Goal: Information Seeking & Learning: Learn about a topic

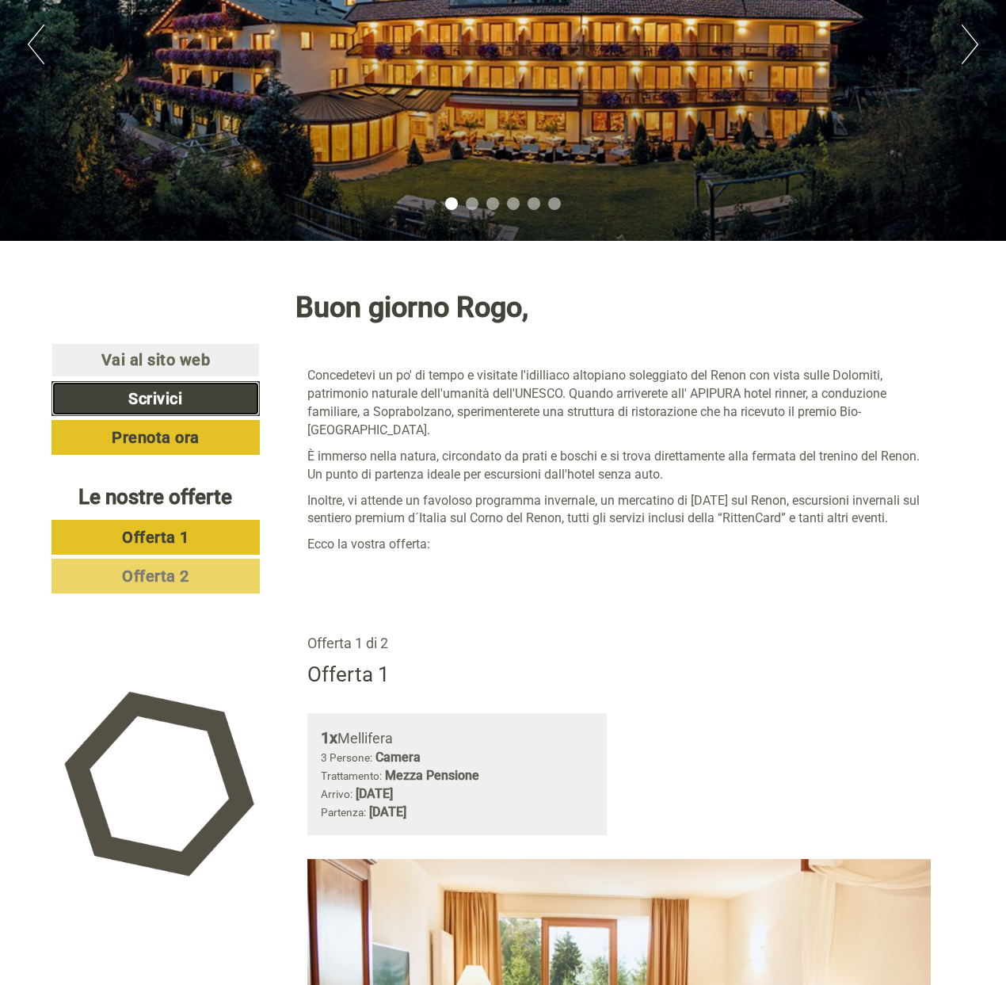
click at [212, 391] on link "Scrivici" at bounding box center [155, 398] width 208 height 35
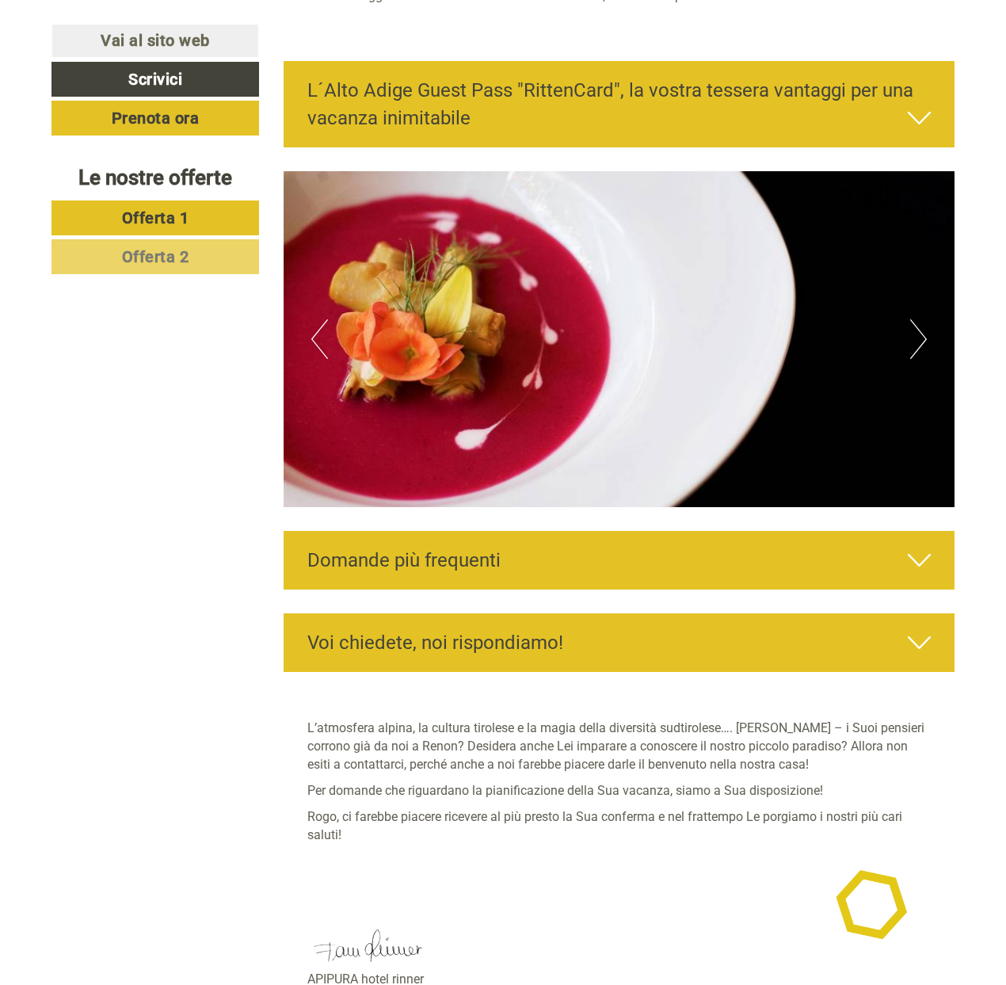
scroll to position [4198, 0]
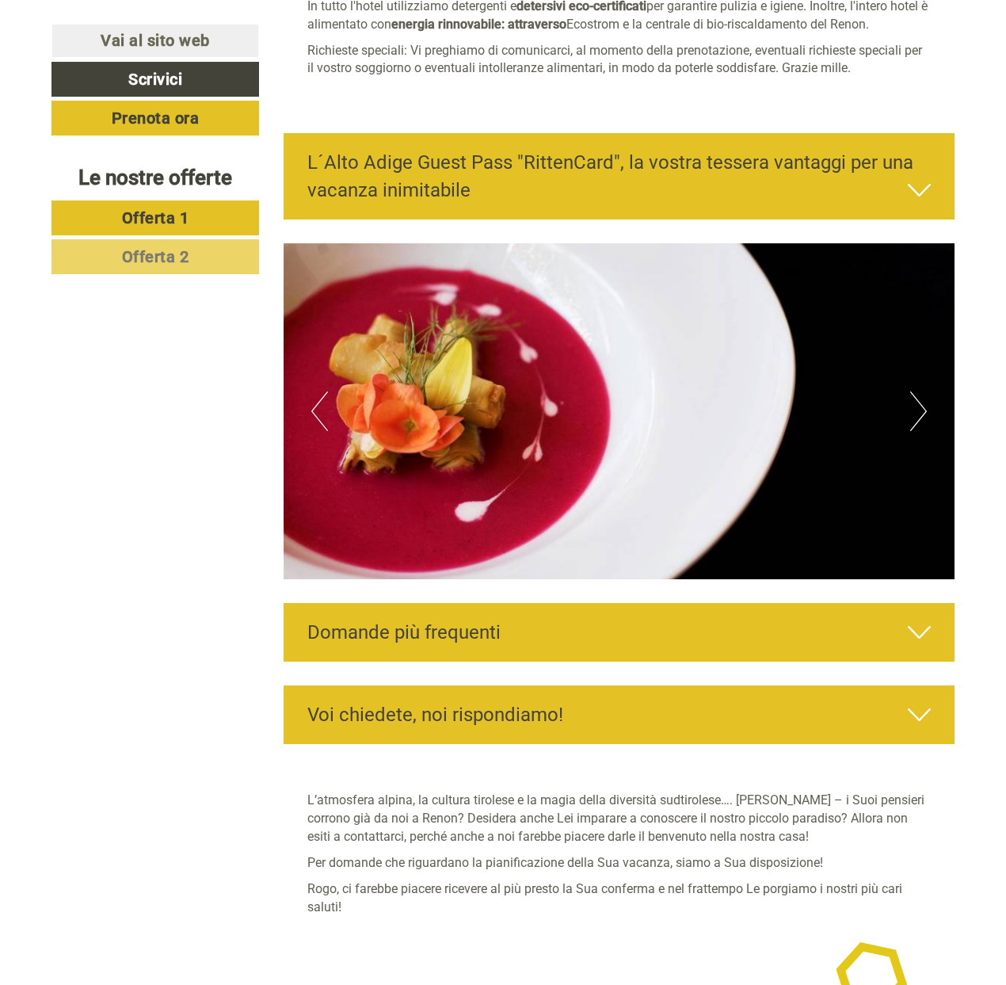
click at [648, 603] on div "Domande più frequenti" at bounding box center [620, 632] width 672 height 59
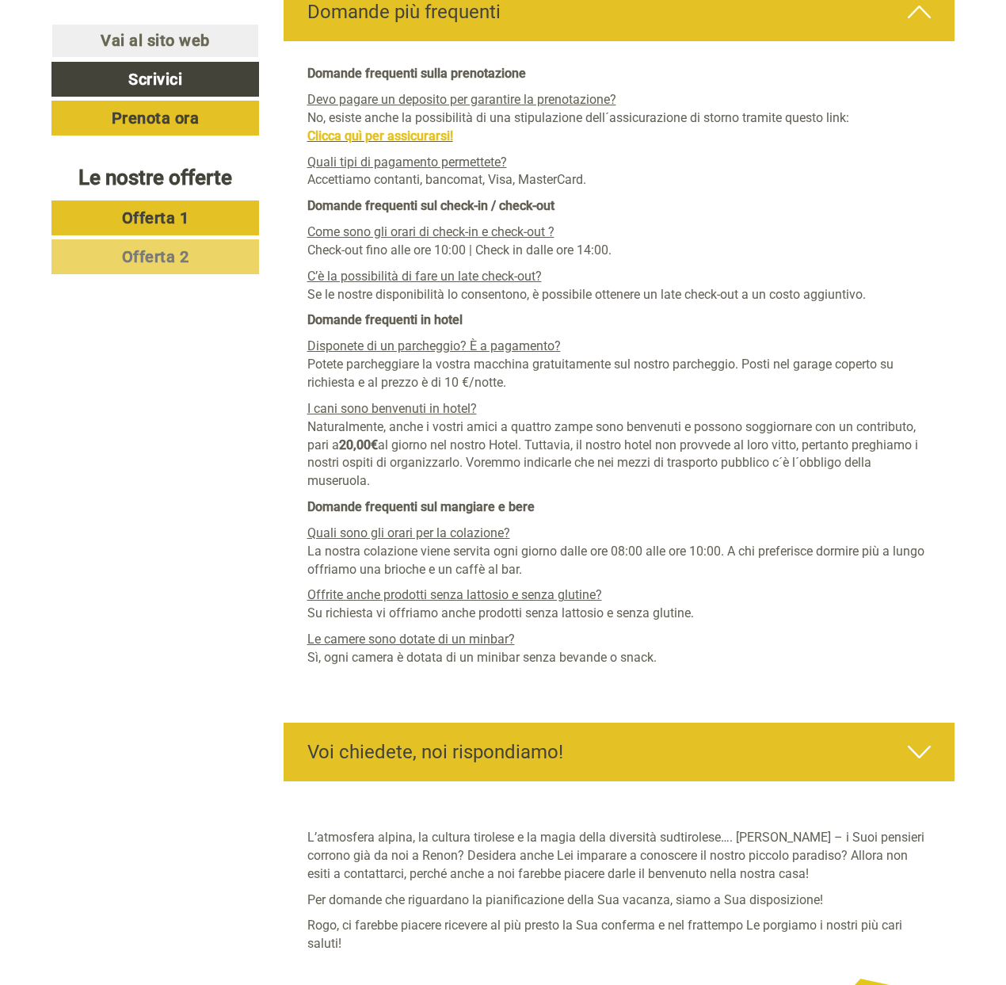
scroll to position [4626, 0]
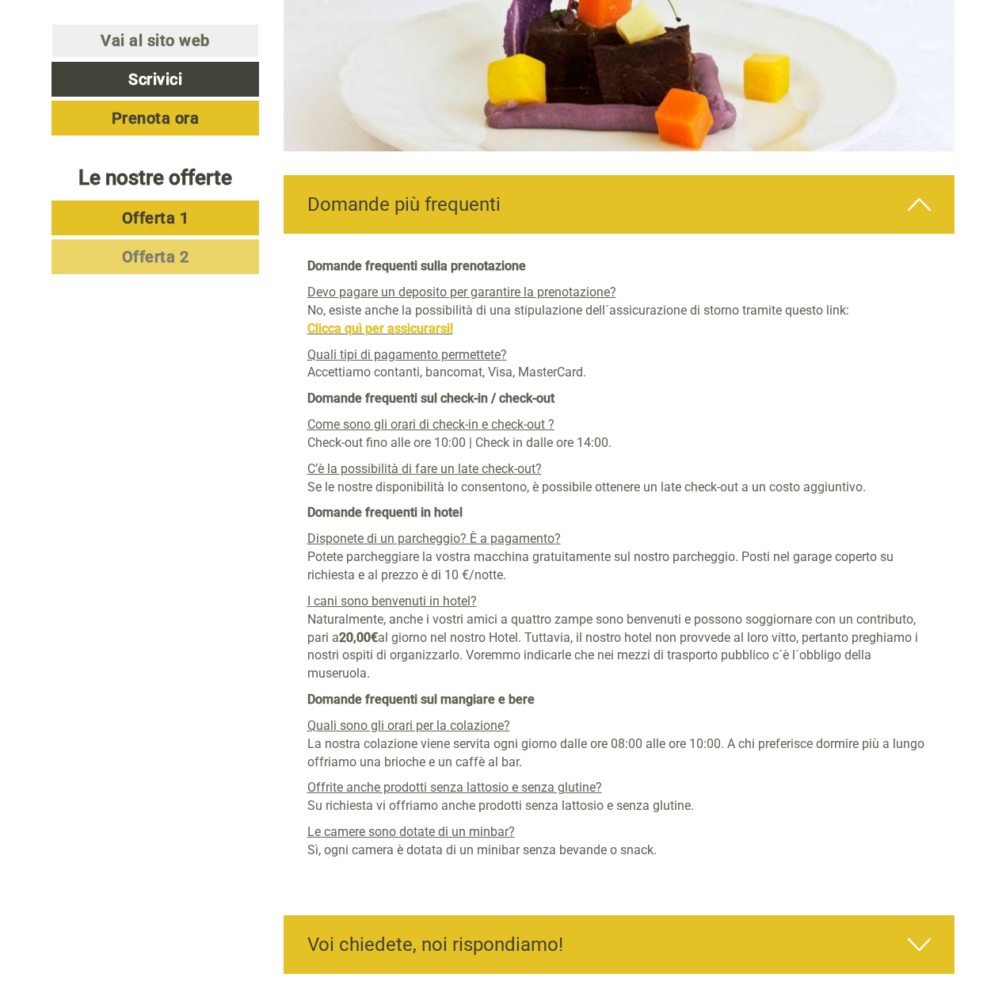
click at [182, 228] on link "Offerta 1" at bounding box center [155, 217] width 208 height 35
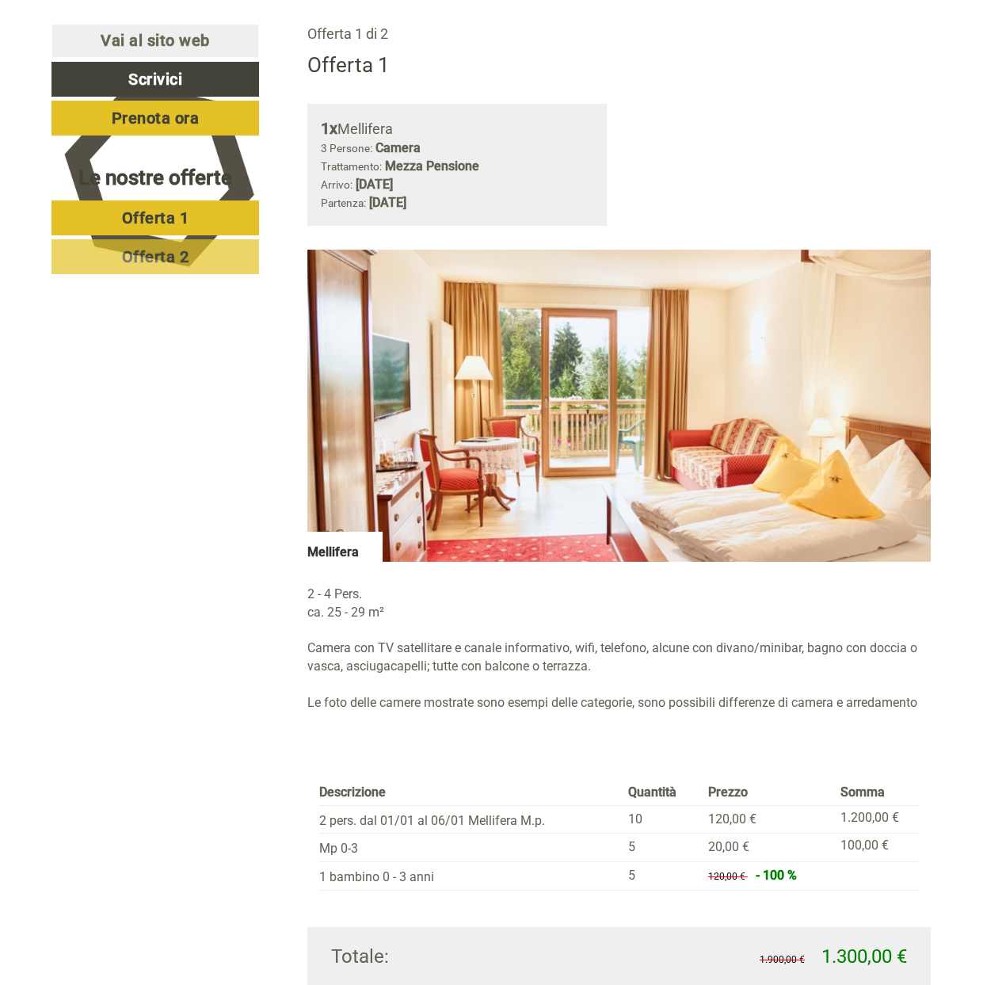
click at [204, 250] on link "Offerta 2" at bounding box center [155, 256] width 208 height 35
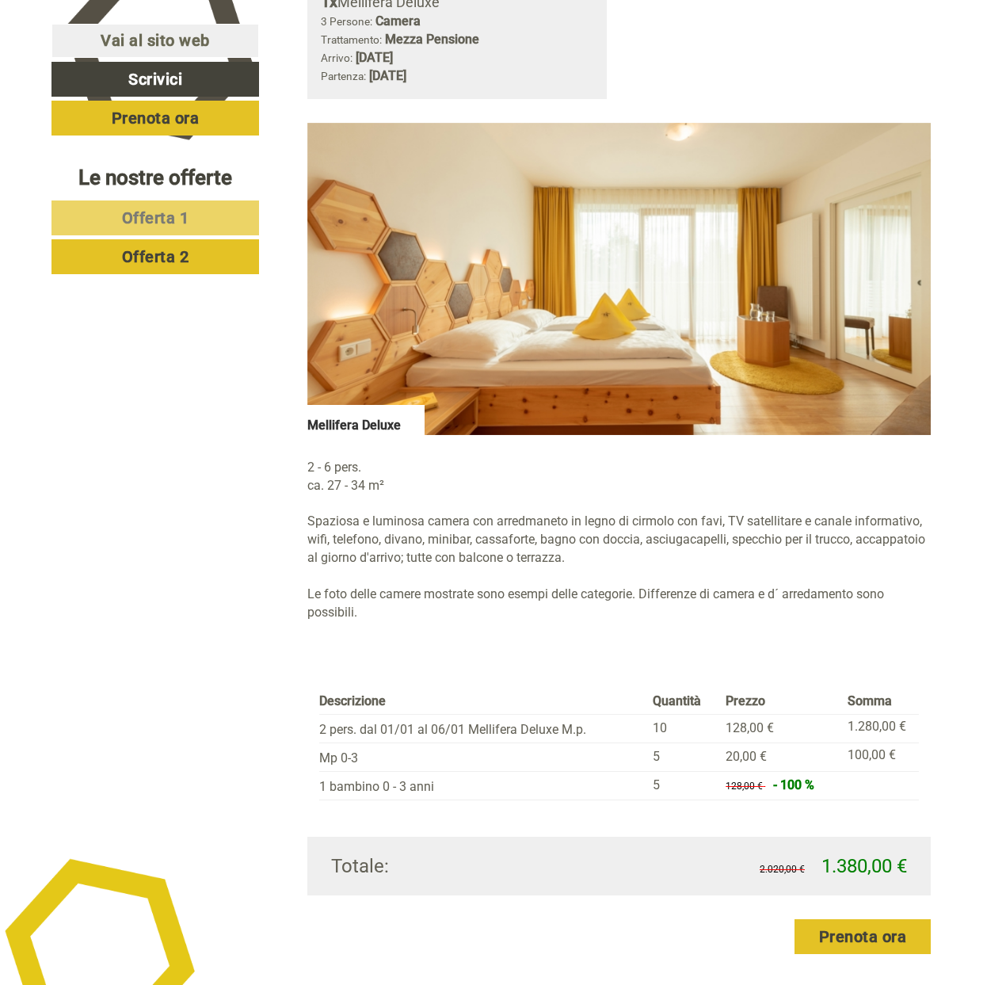
scroll to position [1024, 0]
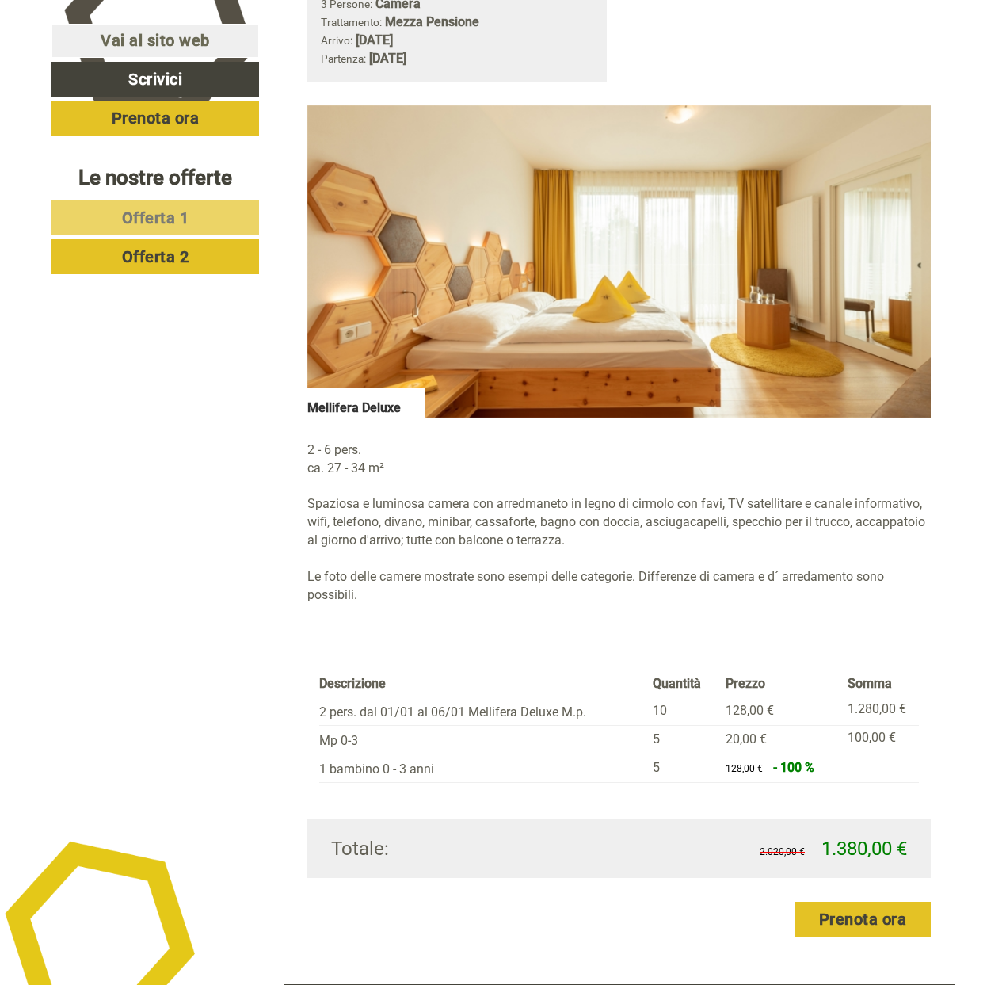
click at [215, 212] on link "Offerta 1" at bounding box center [155, 217] width 208 height 35
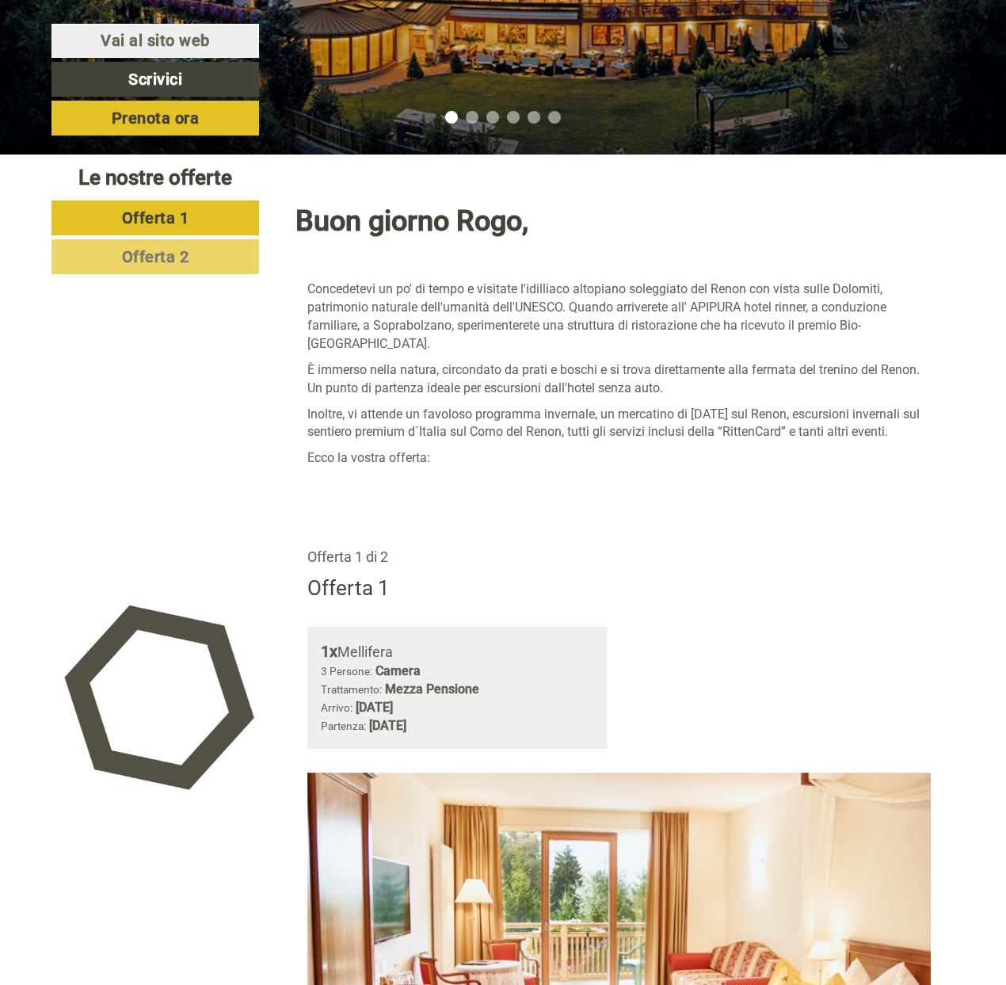
scroll to position [170, 0]
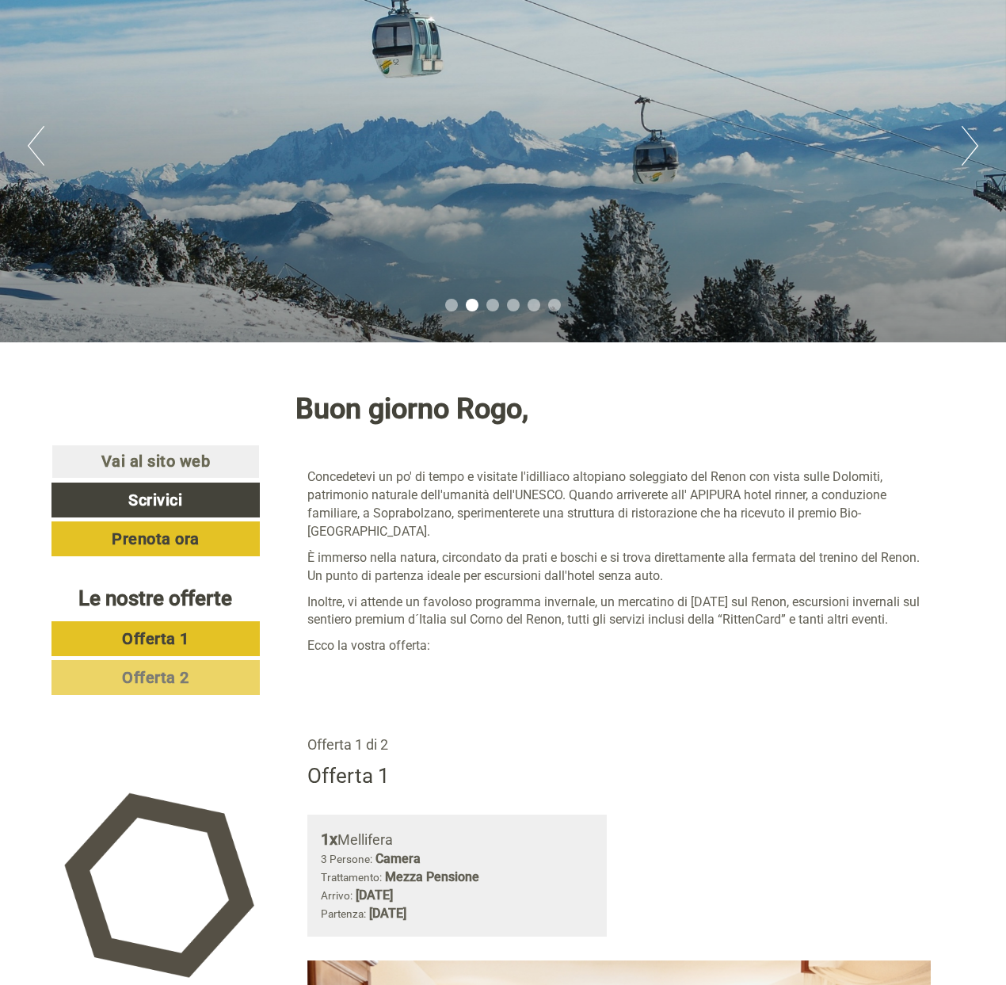
click at [958, 143] on div "Previous Next 1 2 3 4 5 6" at bounding box center [503, 145] width 1006 height 393
click at [970, 140] on button "Next" at bounding box center [970, 146] width 17 height 40
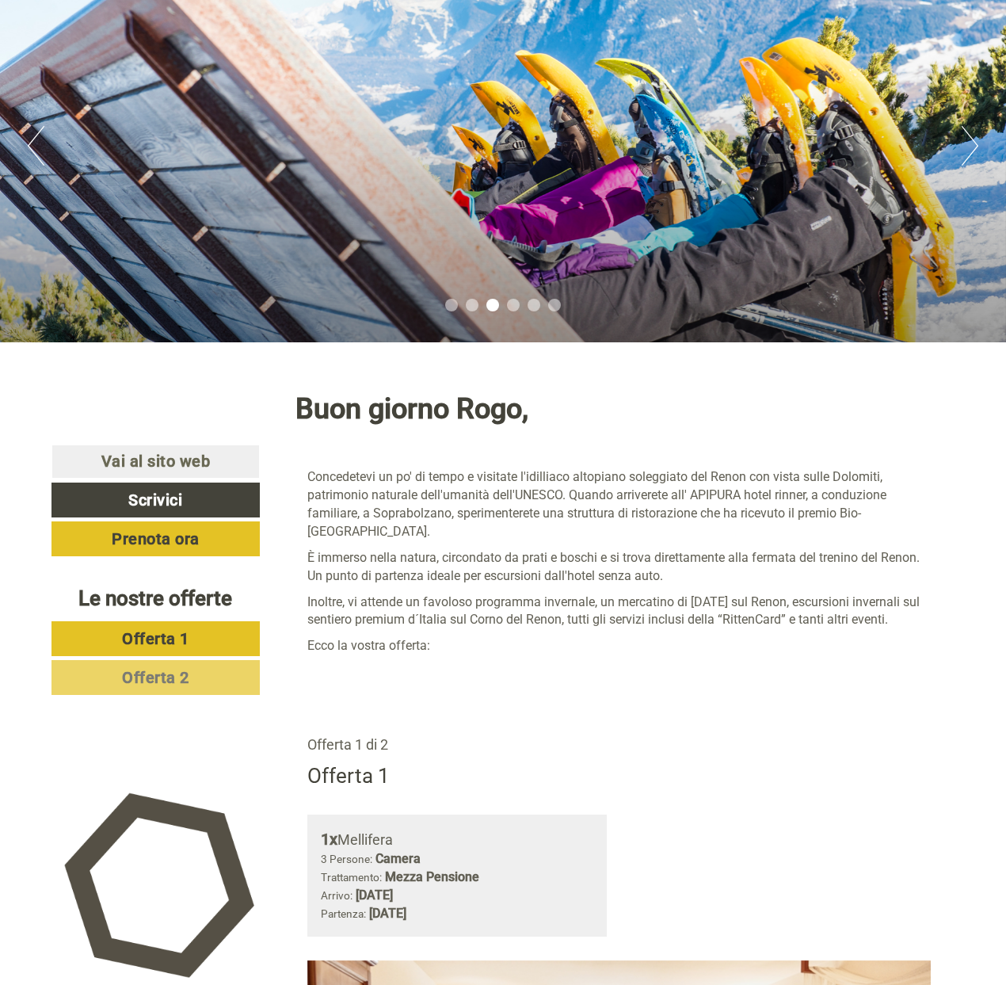
click at [972, 139] on button "Next" at bounding box center [970, 146] width 17 height 40
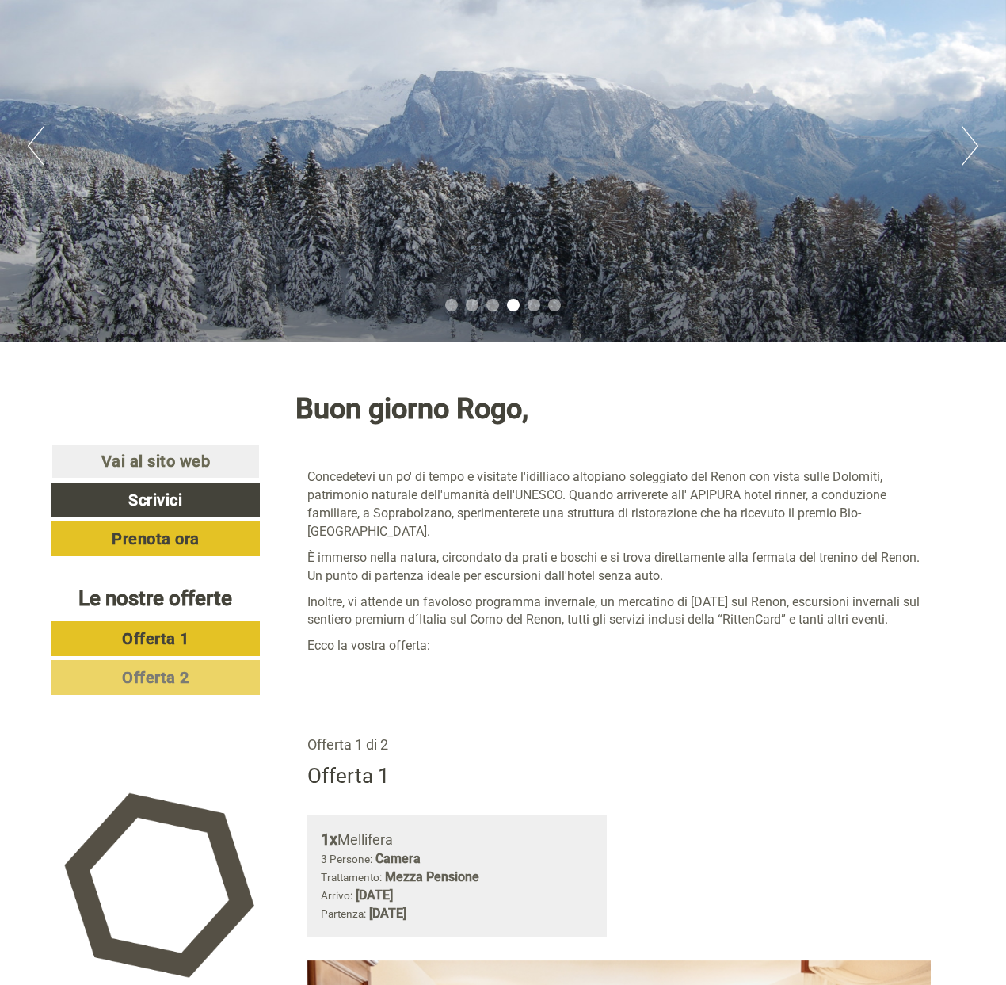
click at [972, 139] on button "Next" at bounding box center [970, 146] width 17 height 40
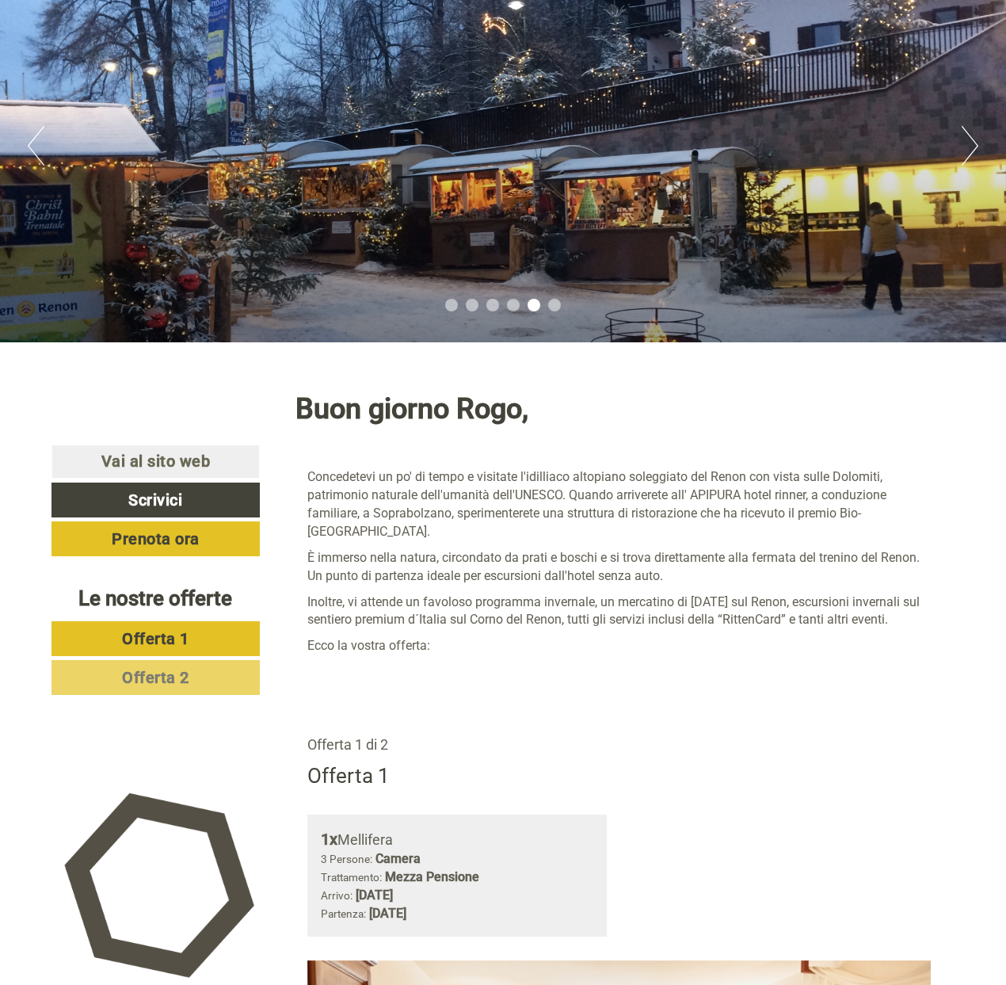
click at [972, 139] on button "Next" at bounding box center [970, 146] width 17 height 40
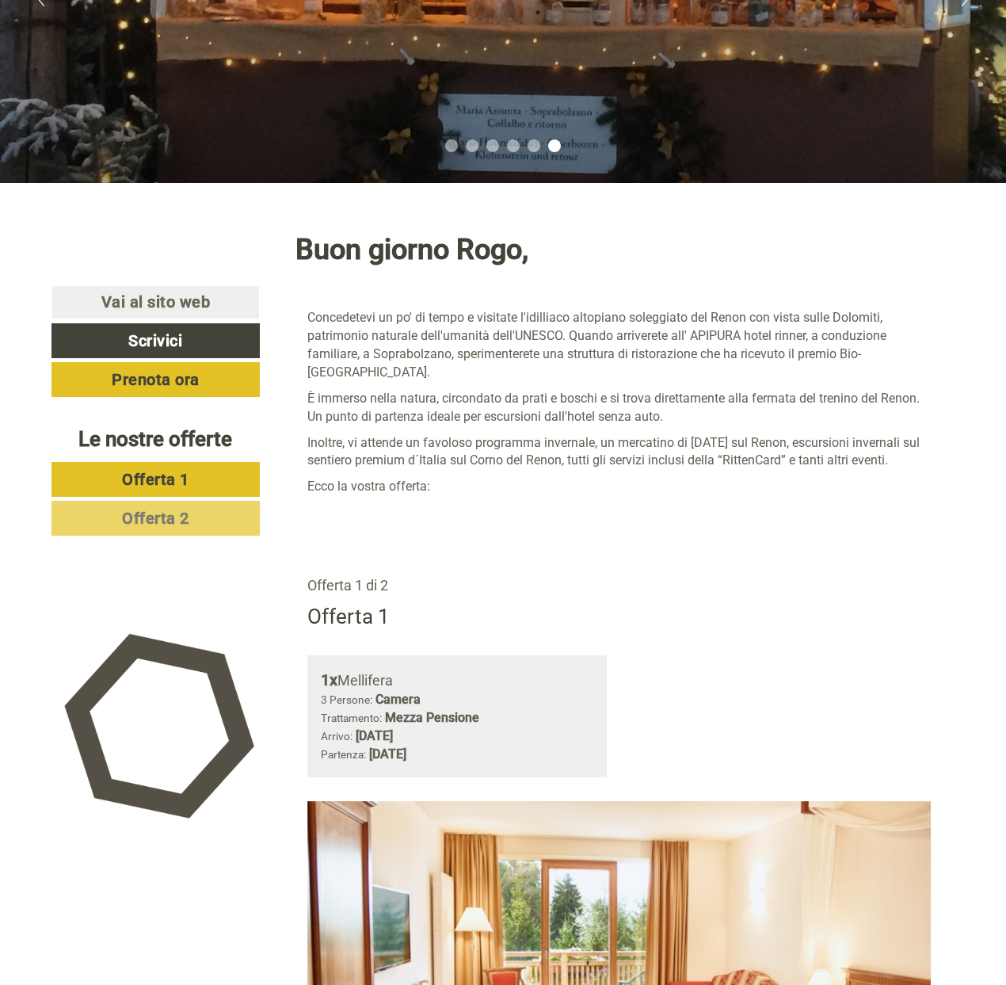
scroll to position [454, 0]
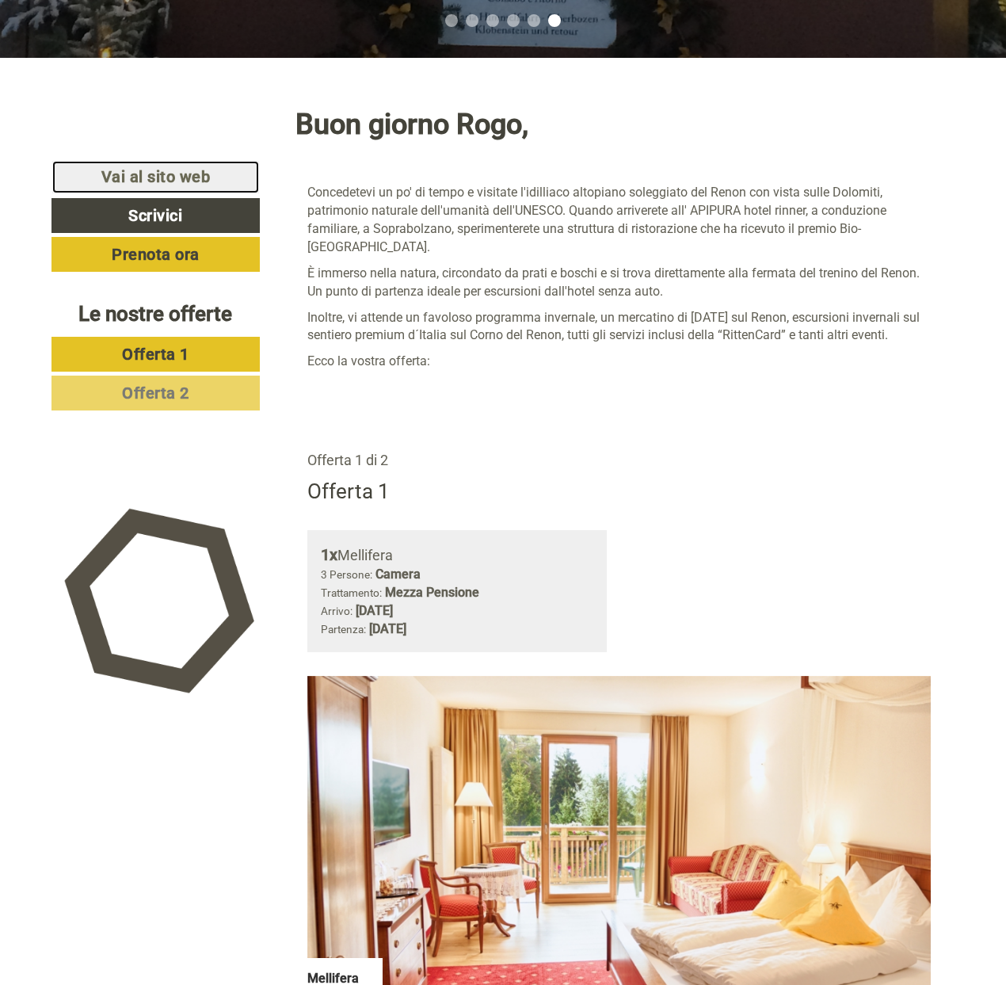
click at [206, 173] on link "Vai al sito web" at bounding box center [155, 177] width 208 height 34
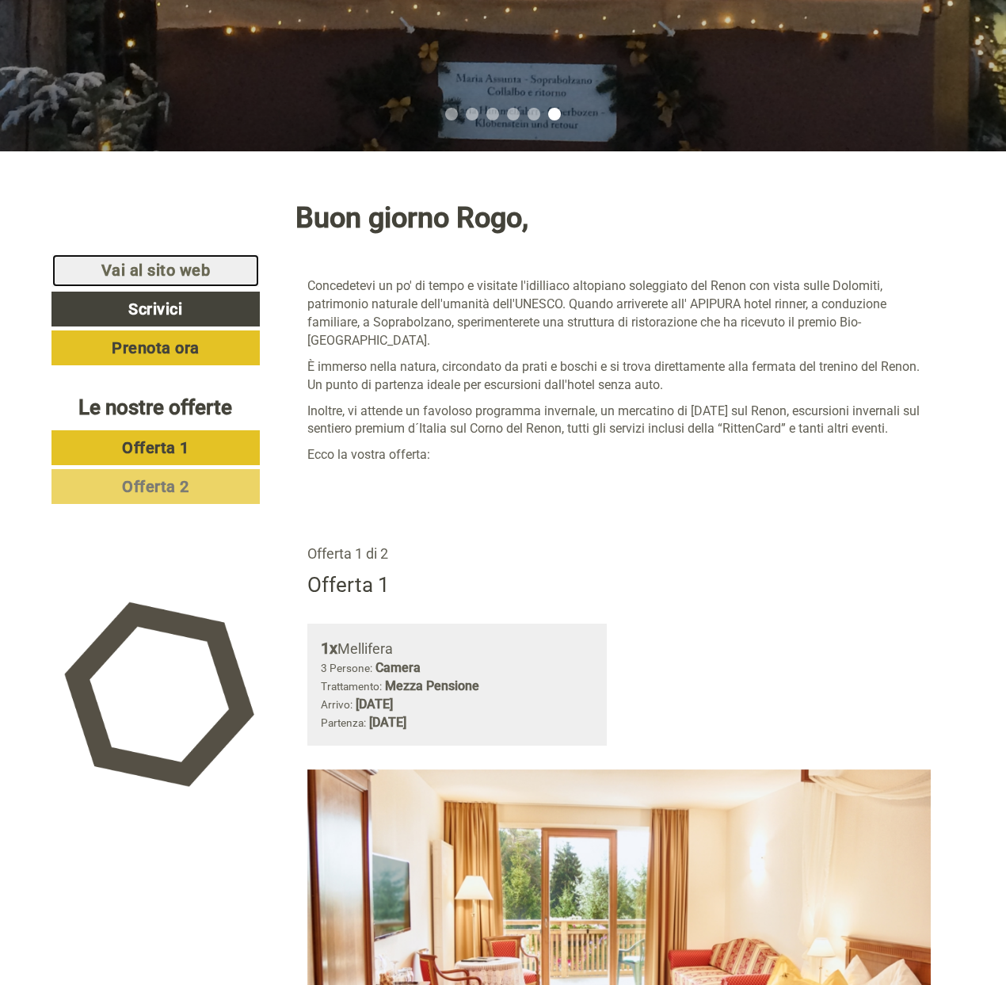
scroll to position [0, 0]
